Goal: Task Accomplishment & Management: Complete application form

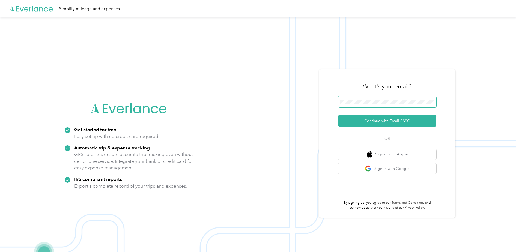
click at [350, 99] on span at bounding box center [387, 101] width 98 height 11
click at [357, 121] on button "Continue with Email / SSO" at bounding box center [387, 120] width 98 height 11
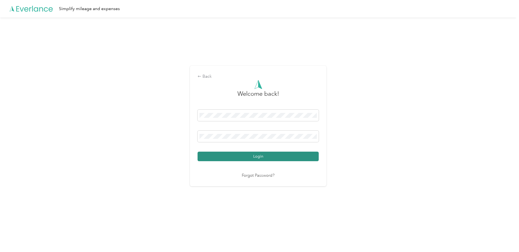
click at [291, 157] on button "Login" at bounding box center [258, 157] width 121 height 10
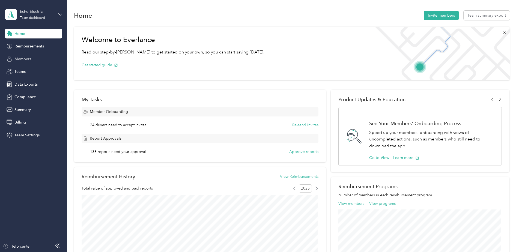
click at [30, 59] on span "Members" at bounding box center [22, 59] width 17 height 6
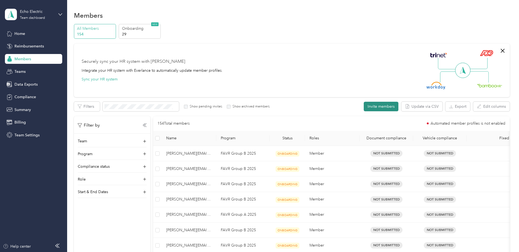
click at [381, 107] on button "Invite members" at bounding box center [381, 107] width 35 height 10
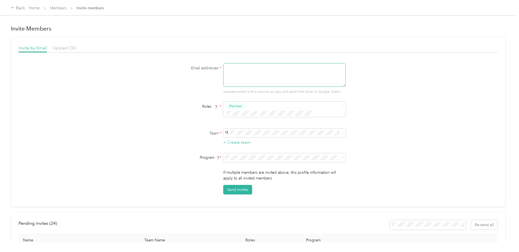
click at [256, 66] on textarea at bounding box center [284, 74] width 123 height 23
click at [249, 140] on p "[PERSON_NAME] +5 more" at bounding box center [283, 143] width 115 height 6
click at [253, 191] on li "FAVR Group B 2025 (FAVR)" at bounding box center [283, 189] width 123 height 10
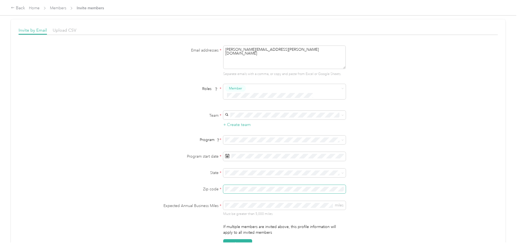
scroll to position [27, 0]
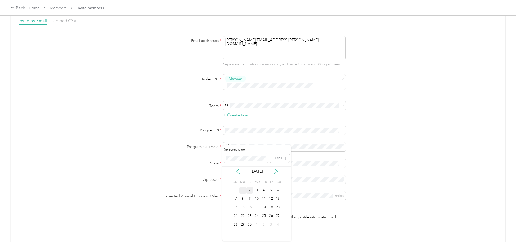
click at [250, 189] on div "2" at bounding box center [250, 190] width 7 height 7
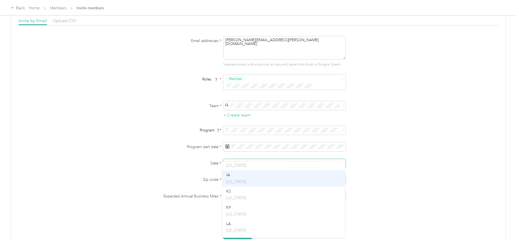
scroll to position [246, 0]
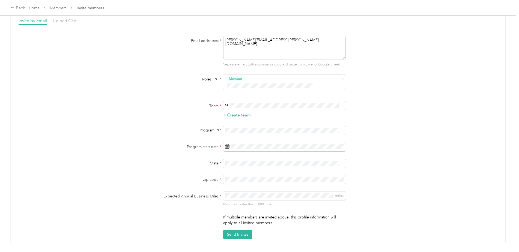
click at [244, 168] on div "IN [US_STATE]" at bounding box center [283, 167] width 115 height 13
click at [256, 192] on span "miles" at bounding box center [284, 196] width 123 height 9
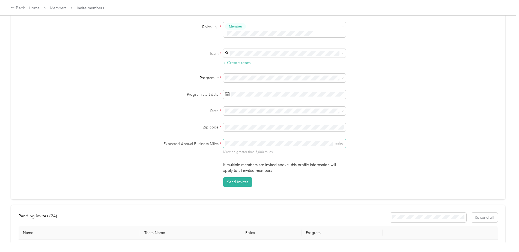
scroll to position [82, 0]
click at [238, 175] on button "Send Invites" at bounding box center [237, 180] width 29 height 10
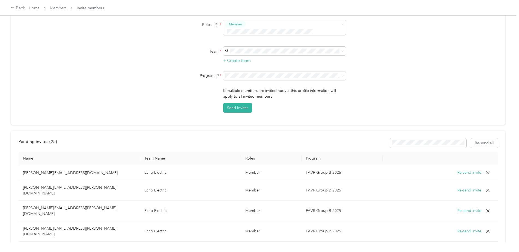
scroll to position [0, 0]
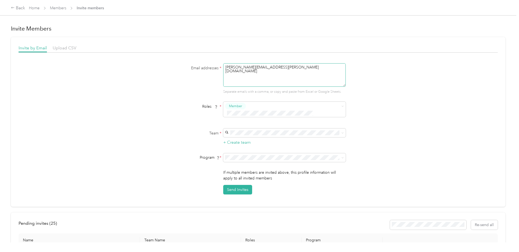
click at [286, 71] on textarea "[PERSON_NAME][EMAIL_ADDRESS][PERSON_NAME][DOMAIN_NAME]" at bounding box center [284, 74] width 123 height 23
drag, startPoint x: 277, startPoint y: 68, endPoint x: 219, endPoint y: 65, distance: 58.3
click at [220, 64] on div "Email addresses * [PERSON_NAME][EMAIL_ADDRESS][PERSON_NAME][DOMAIN_NAME] Separa…" at bounding box center [258, 78] width 210 height 31
type textarea "[PERSON_NAME][EMAIL_ADDRESS][PERSON_NAME][DOMAIN_NAME]"
type button "2367932af82246a98c1b1502f22b7d52"
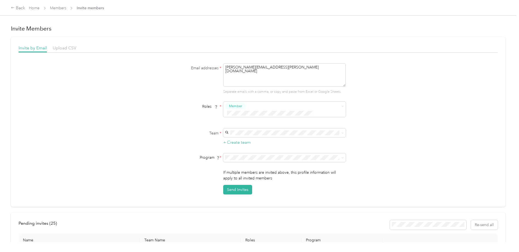
drag, startPoint x: 358, startPoint y: 150, endPoint x: 363, endPoint y: 148, distance: 4.8
click at [360, 153] on div "Program *" at bounding box center [258, 157] width 210 height 9
click at [266, 140] on p "[PERSON_NAME] +5 more" at bounding box center [283, 143] width 115 height 6
click at [268, 188] on span "FAVR Group B 2025 (FAVR)" at bounding box center [250, 189] width 48 height 5
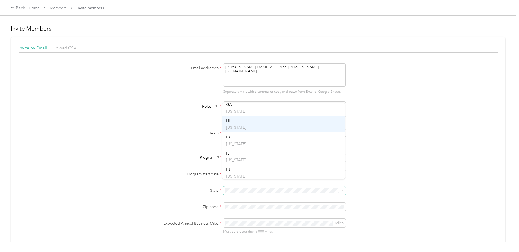
scroll to position [191, 0]
click at [238, 162] on div "IN [US_STATE]" at bounding box center [283, 163] width 115 height 13
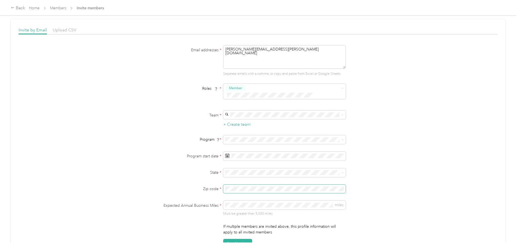
scroll to position [27, 0]
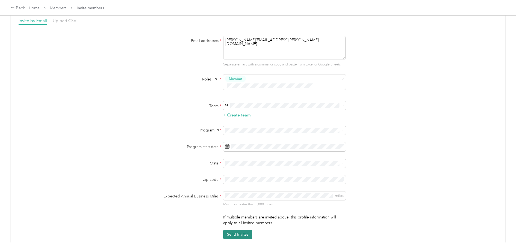
click at [239, 230] on button "Send Invites" at bounding box center [237, 235] width 29 height 10
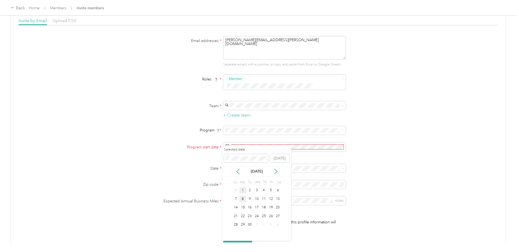
click at [244, 199] on div "8" at bounding box center [242, 199] width 7 height 7
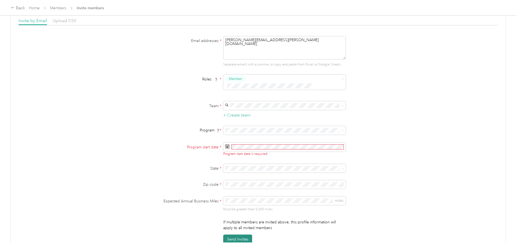
click at [242, 235] on button "Send Invites" at bounding box center [237, 240] width 29 height 10
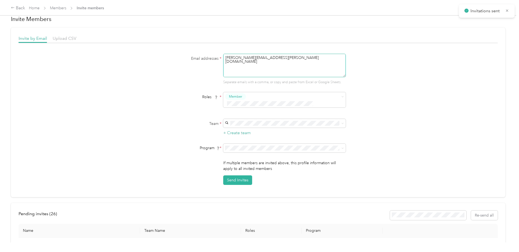
scroll to position [0, 0]
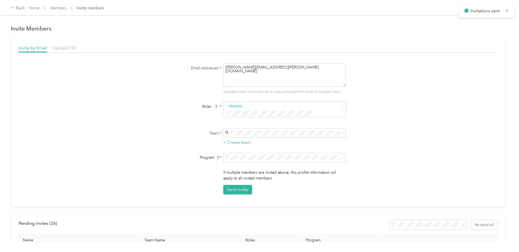
drag, startPoint x: 298, startPoint y: 72, endPoint x: 197, endPoint y: 64, distance: 100.8
click at [197, 64] on div "Email addresses * [PERSON_NAME][EMAIL_ADDRESS][PERSON_NAME][DOMAIN_NAME] Separa…" at bounding box center [258, 78] width 210 height 31
type textarea "[PERSON_NAME][EMAIL_ADDRESS][PERSON_NAME][DOMAIN_NAME]"
click at [261, 129] on span at bounding box center [284, 133] width 123 height 9
click at [256, 140] on p "[PERSON_NAME] +5 more" at bounding box center [283, 143] width 115 height 6
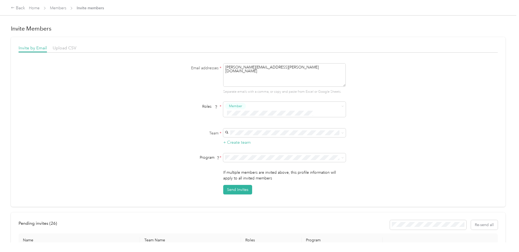
click at [256, 188] on span "FAVR Group B 2025 (FAVR)" at bounding box center [250, 189] width 48 height 5
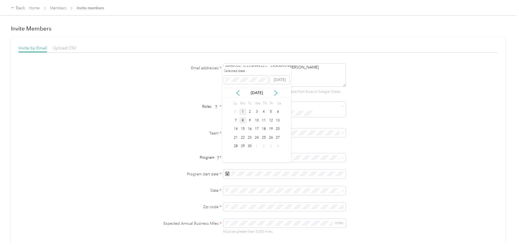
click at [242, 120] on div "8" at bounding box center [242, 120] width 7 height 7
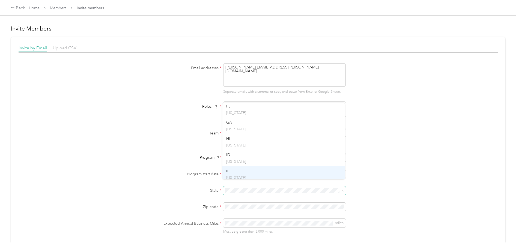
scroll to position [191, 0]
click at [238, 161] on div "IN [US_STATE]" at bounding box center [283, 163] width 115 height 13
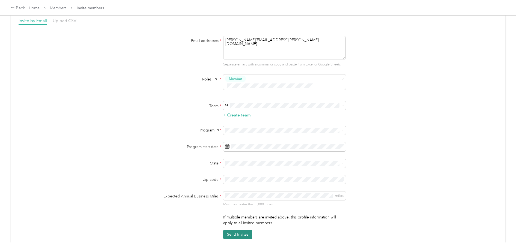
click at [234, 233] on button "Send Invites" at bounding box center [237, 235] width 29 height 10
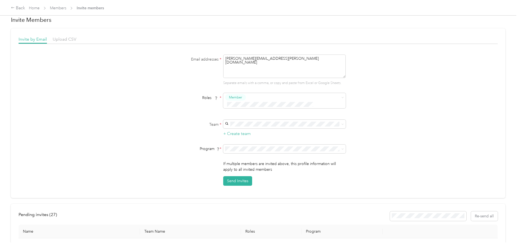
scroll to position [0, 0]
